Goal: Task Accomplishment & Management: Manage account settings

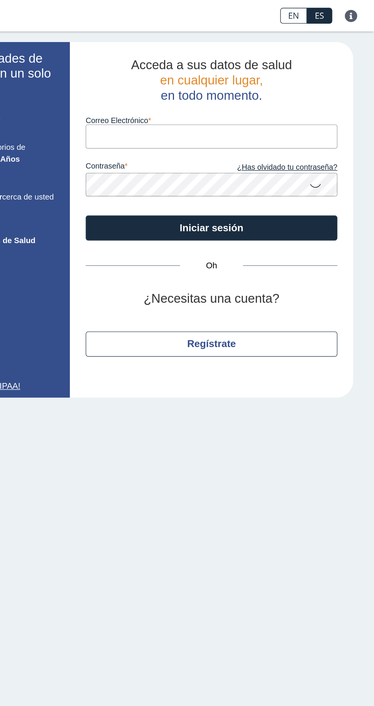
click at [171, 96] on input "Correo Electrónico" at bounding box center [255, 99] width 183 height 17
type input "[EMAIL_ADDRESS][DOMAIN_NAME]"
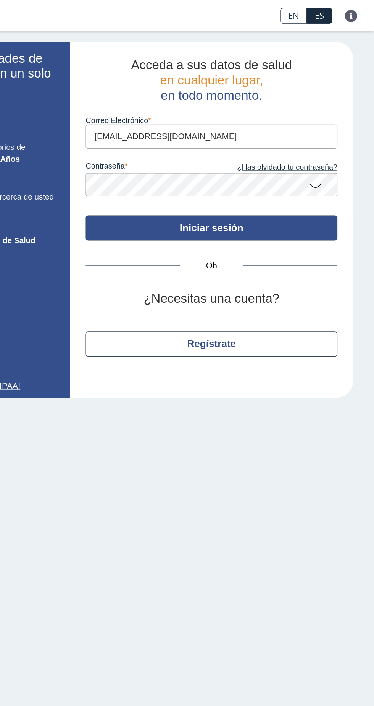
click at [177, 164] on button "Iniciar sesión" at bounding box center [255, 166] width 183 height 18
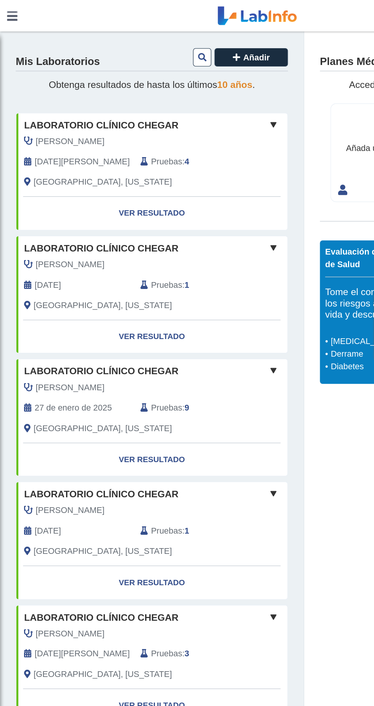
click at [5, 8] on link at bounding box center [9, 11] width 18 height 23
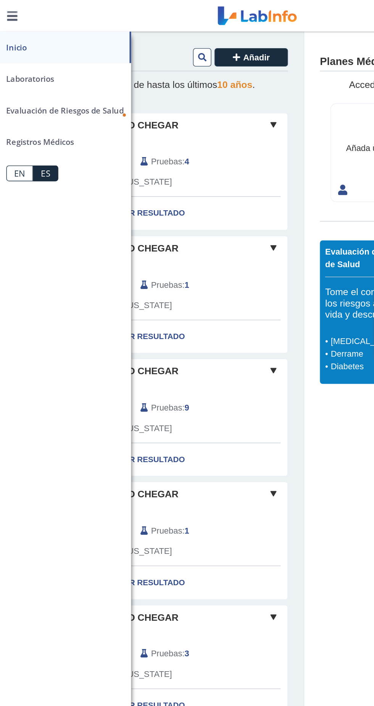
click at [8, 34] on font "Inicio" at bounding box center [12, 35] width 15 height 8
click at [234, 76] on div "Planes Médicos Añadir Accede y maneja sus planes Añada una tarjeta para comenza…" at bounding box center [298, 157] width 153 height 268
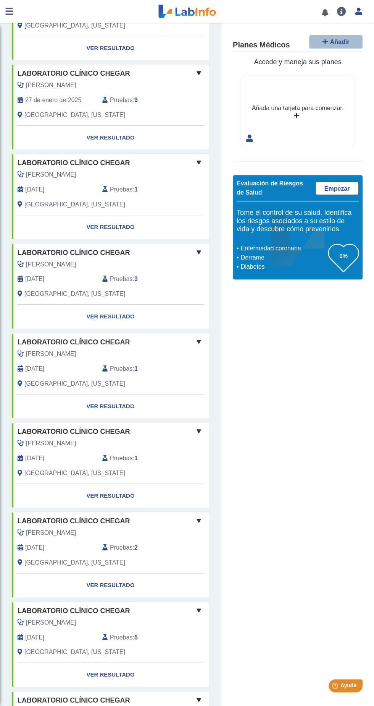
scroll to position [262, 0]
